Goal: Information Seeking & Learning: Learn about a topic

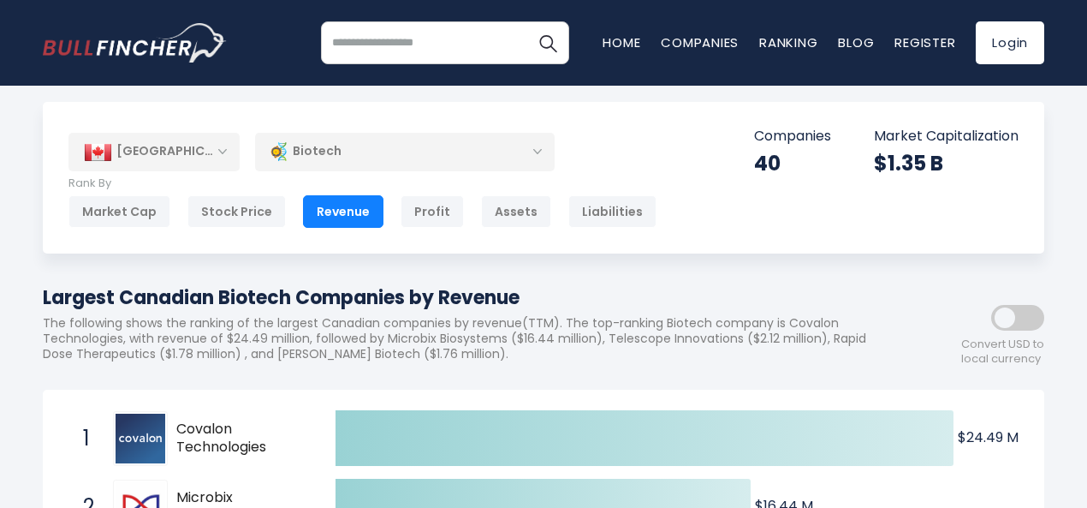
scroll to position [22, 0]
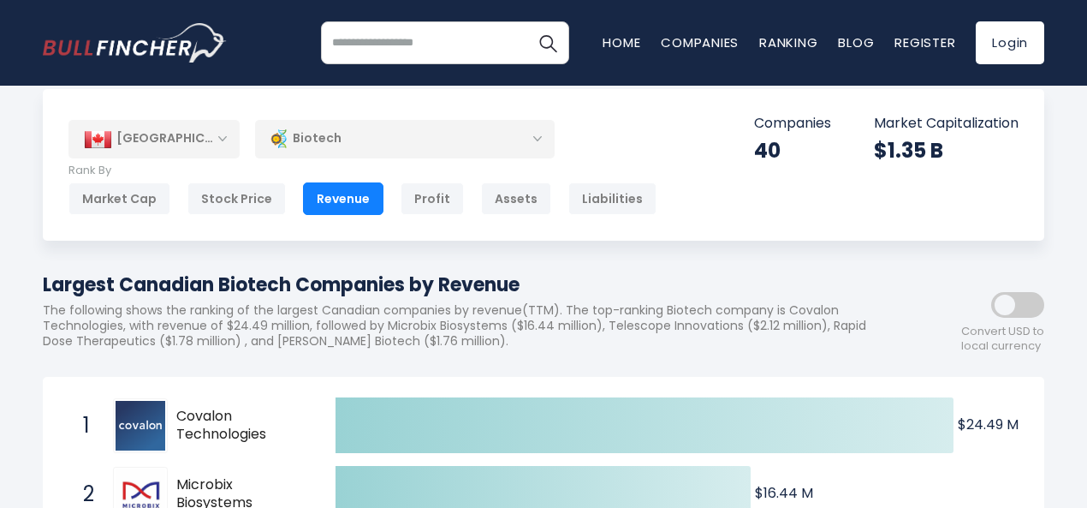
click at [196, 141] on div "[GEOGRAPHIC_DATA]" at bounding box center [153, 139] width 171 height 38
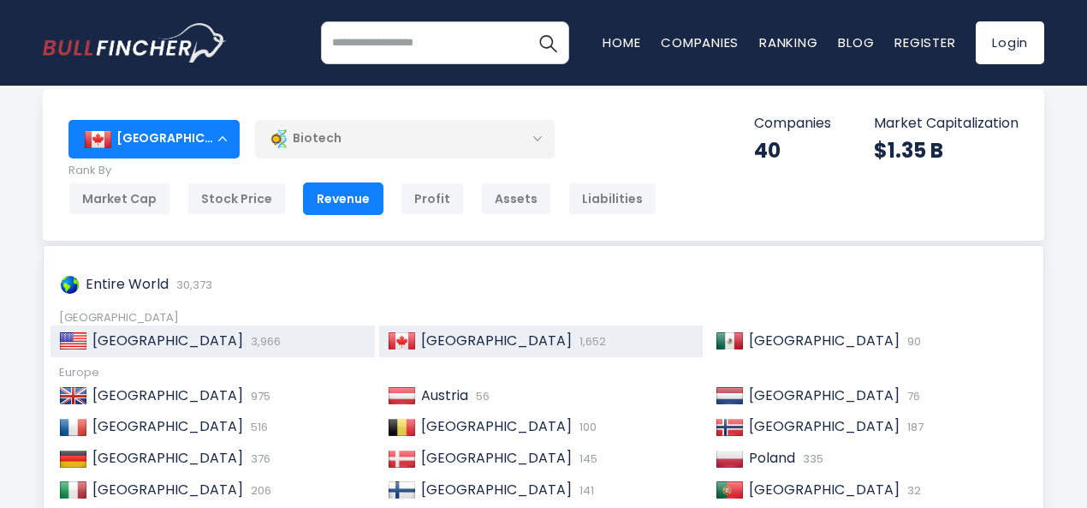
click at [247, 341] on span "3,966" at bounding box center [264, 341] width 34 height 16
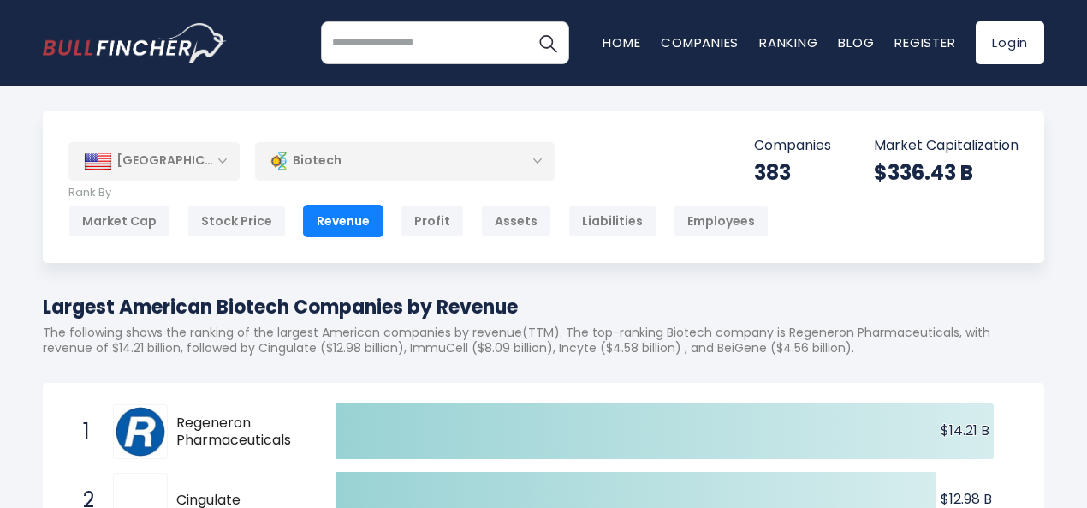
click at [212, 155] on div "[GEOGRAPHIC_DATA]" at bounding box center [153, 161] width 171 height 38
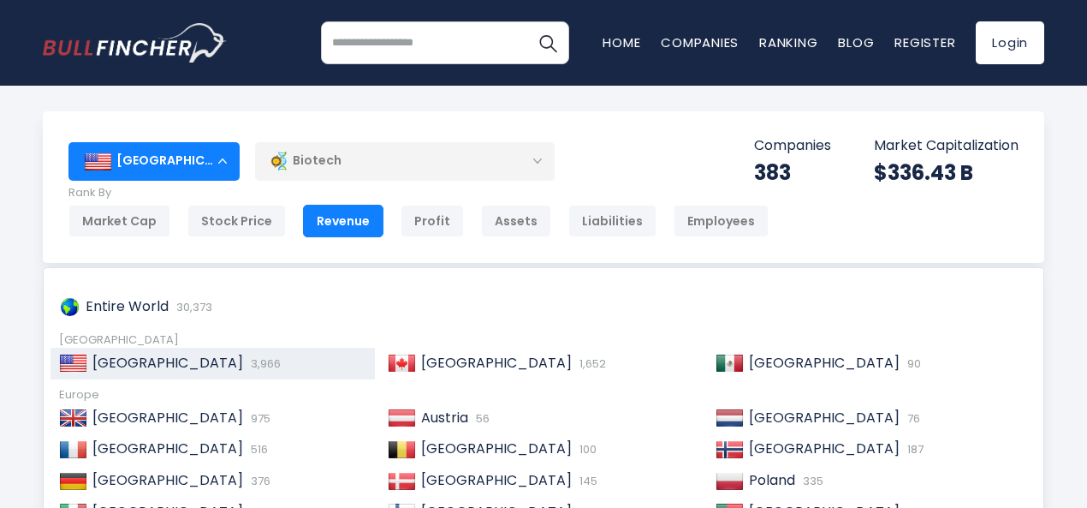
scroll to position [6, 0]
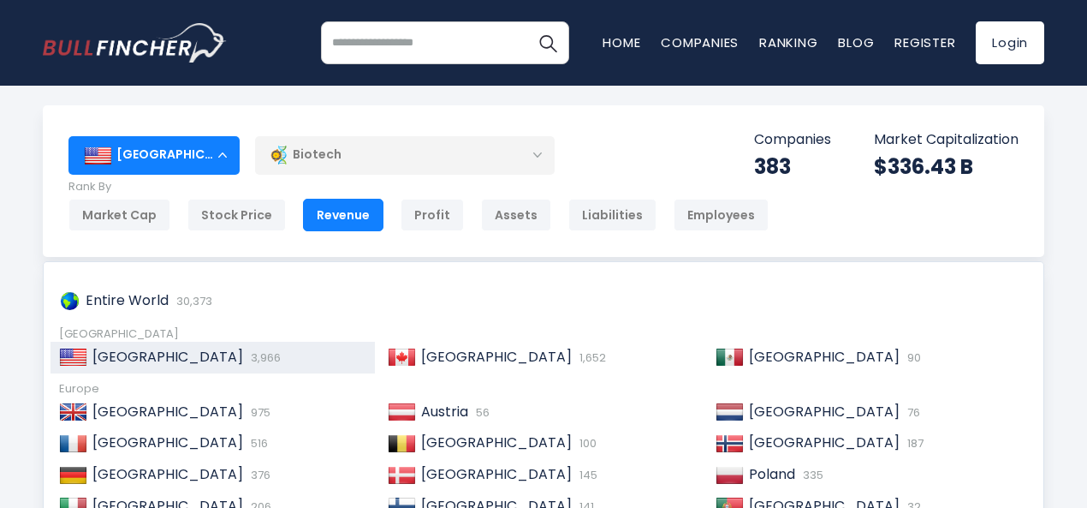
click at [212, 155] on div "[GEOGRAPHIC_DATA]" at bounding box center [153, 155] width 171 height 38
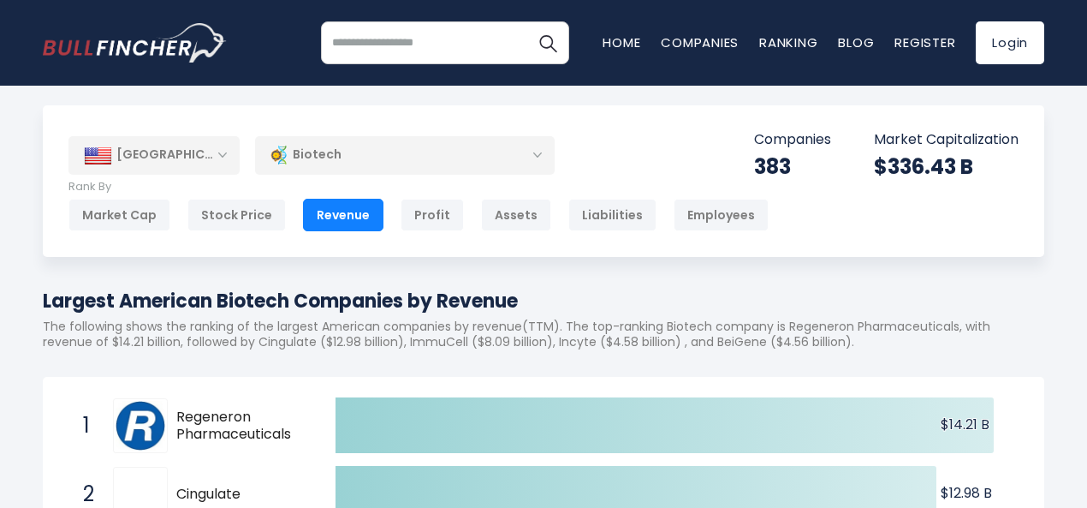
click at [212, 155] on div "[GEOGRAPHIC_DATA]" at bounding box center [153, 155] width 171 height 38
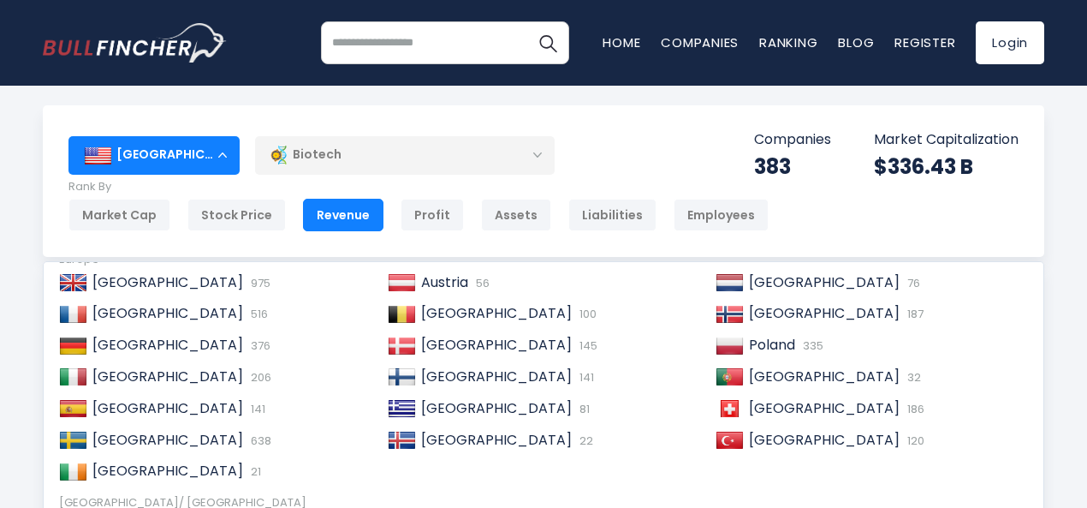
scroll to position [147, 0]
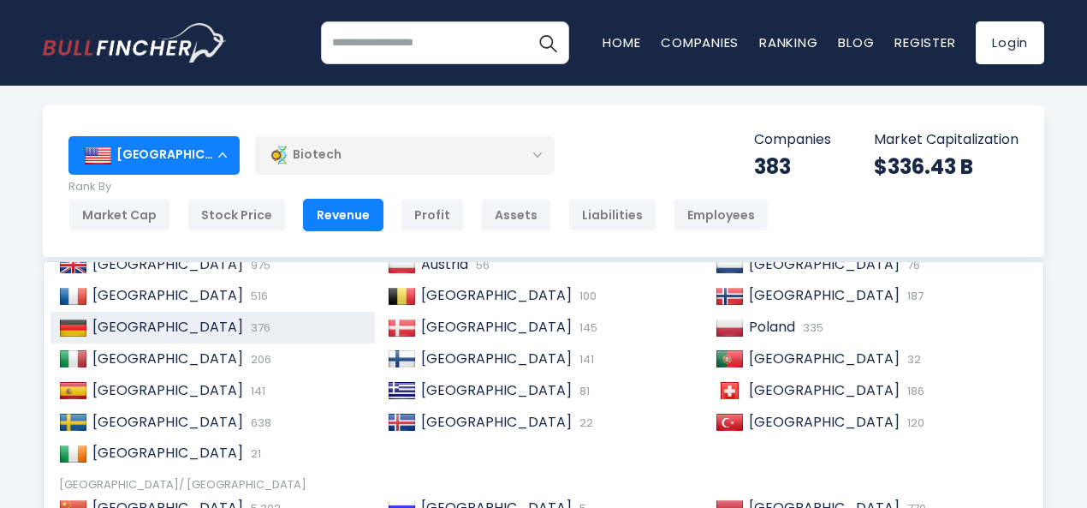
click at [152, 322] on span "[GEOGRAPHIC_DATA]" at bounding box center [167, 327] width 151 height 20
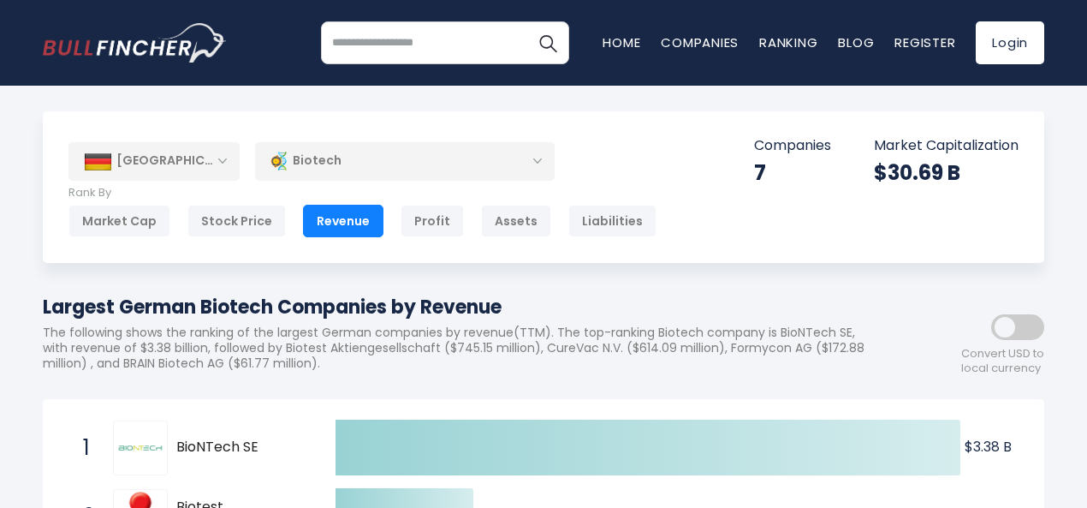
click at [199, 150] on div "[GEOGRAPHIC_DATA]" at bounding box center [153, 161] width 171 height 38
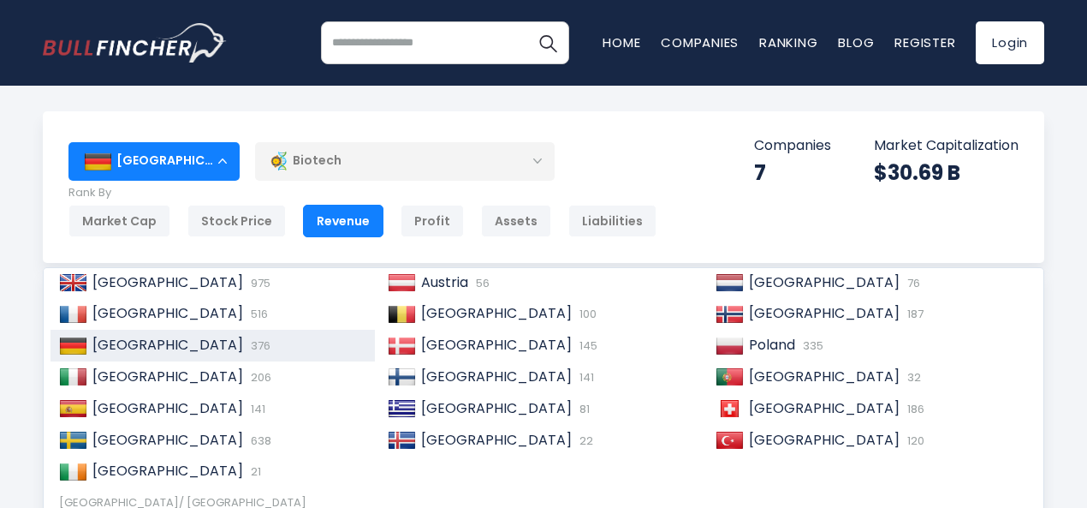
scroll to position [135, 0]
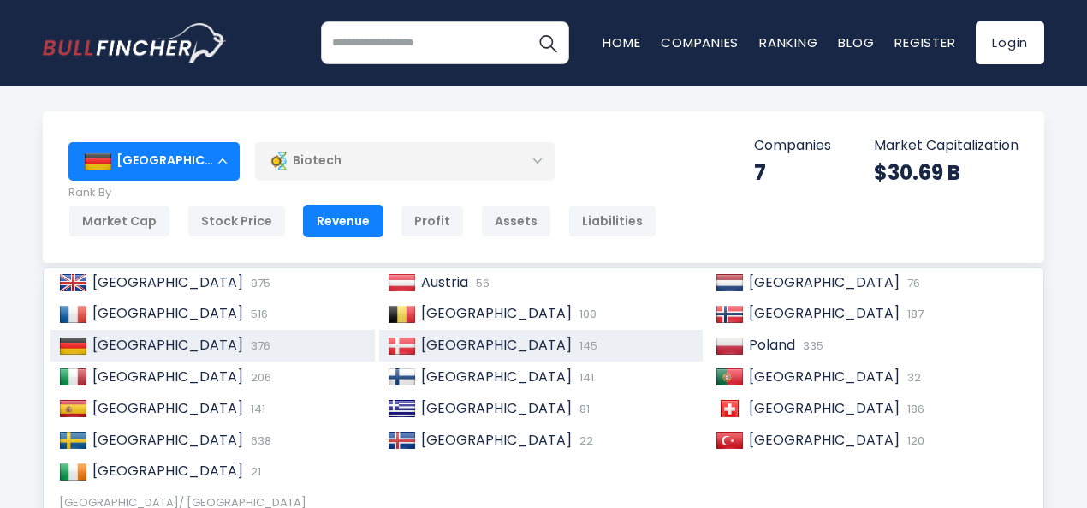
click at [448, 352] on span "[GEOGRAPHIC_DATA]" at bounding box center [496, 345] width 151 height 20
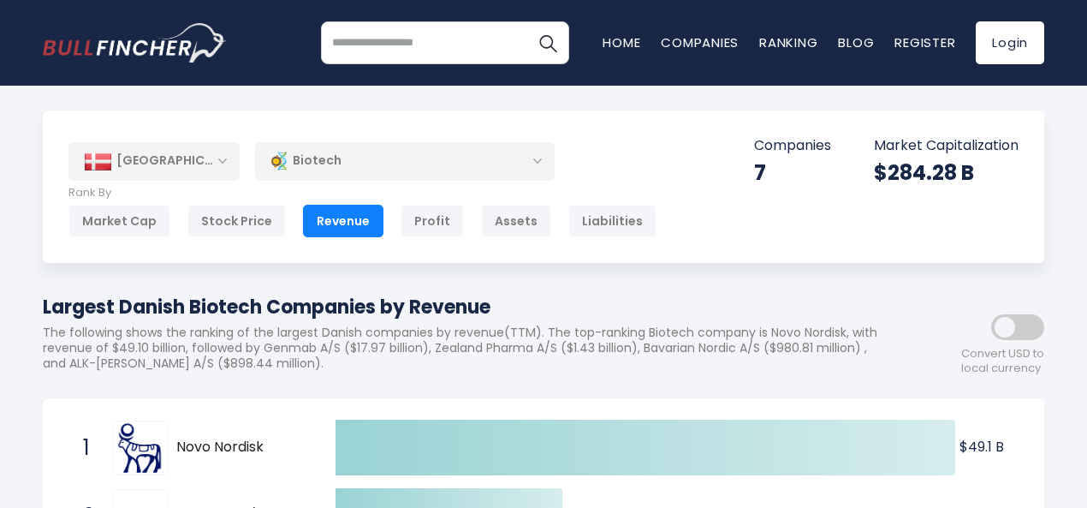
click at [204, 158] on div "[GEOGRAPHIC_DATA]" at bounding box center [153, 161] width 171 height 38
